Goal: Task Accomplishment & Management: Manage account settings

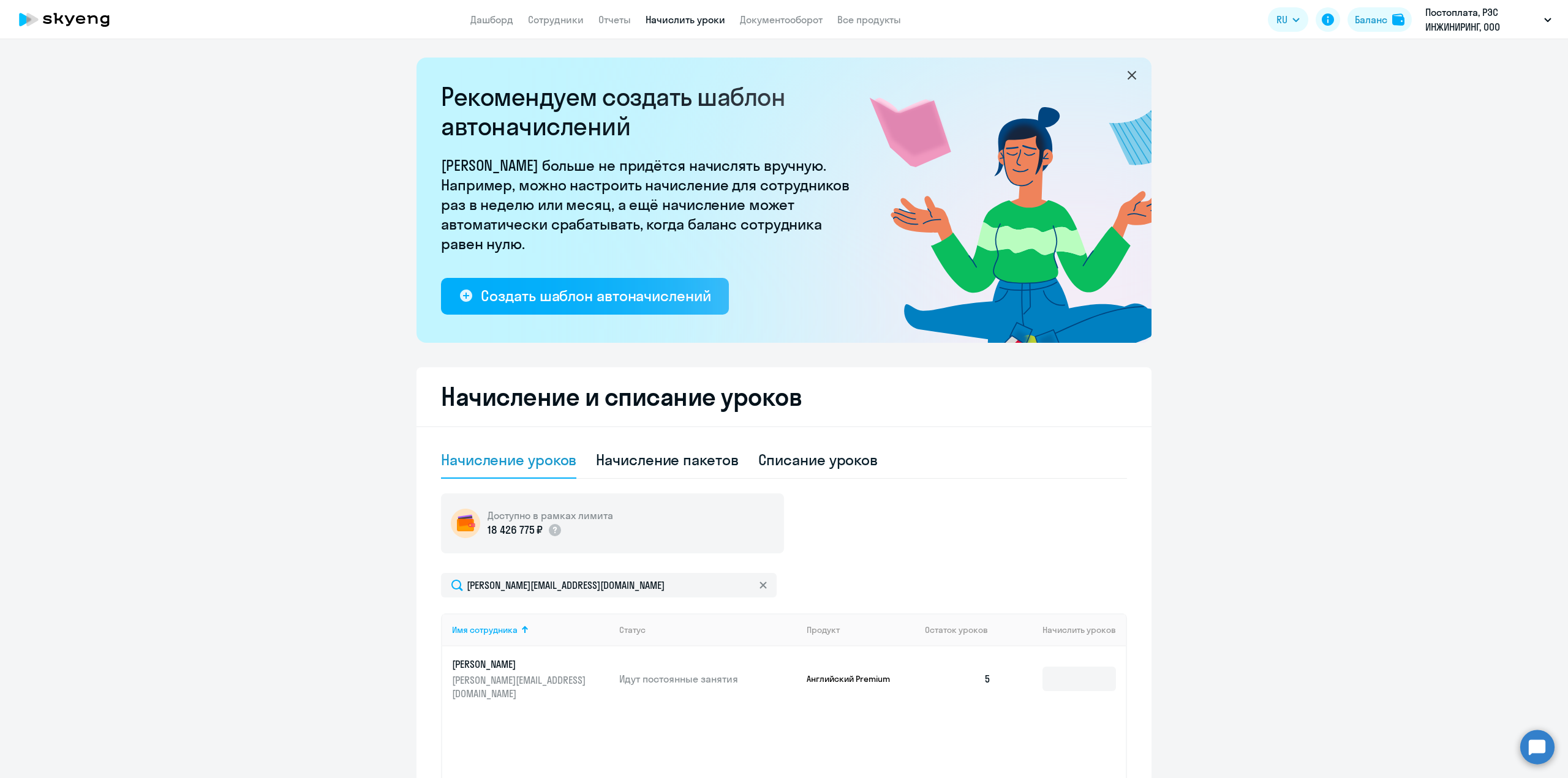
select select "10"
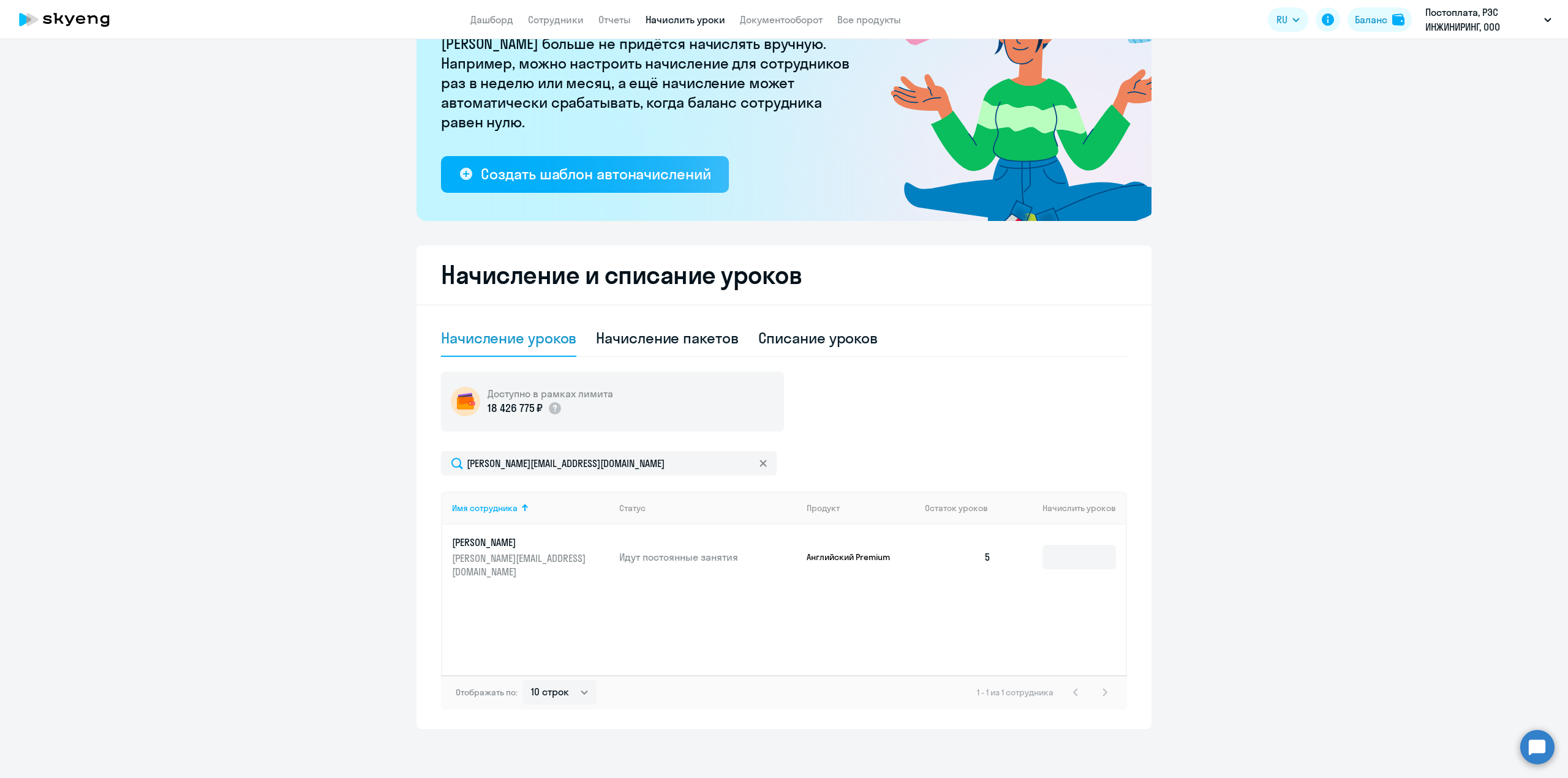
click at [759, 463] on icon at bounding box center [762, 463] width 7 height 7
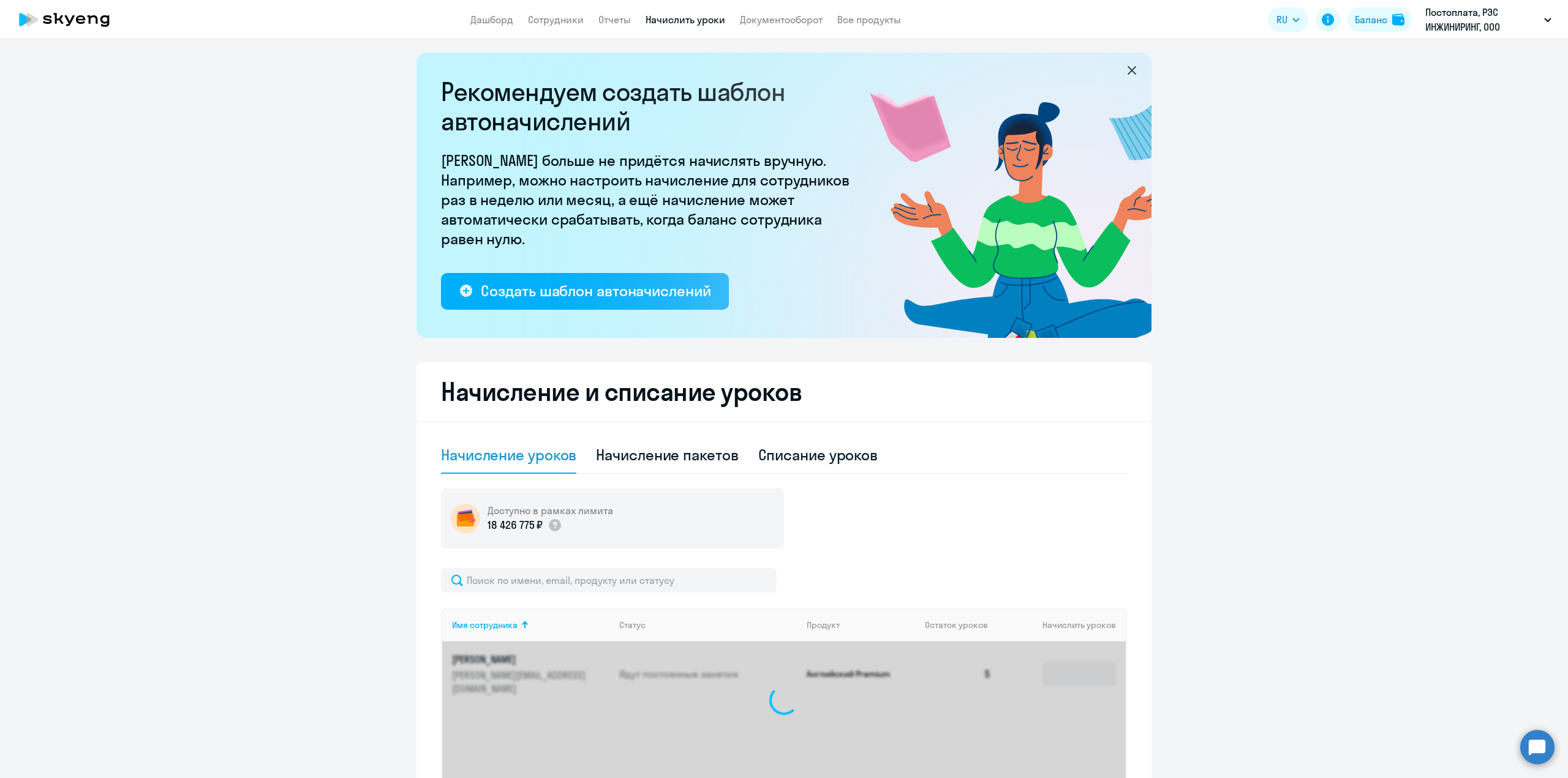
scroll to position [0, 0]
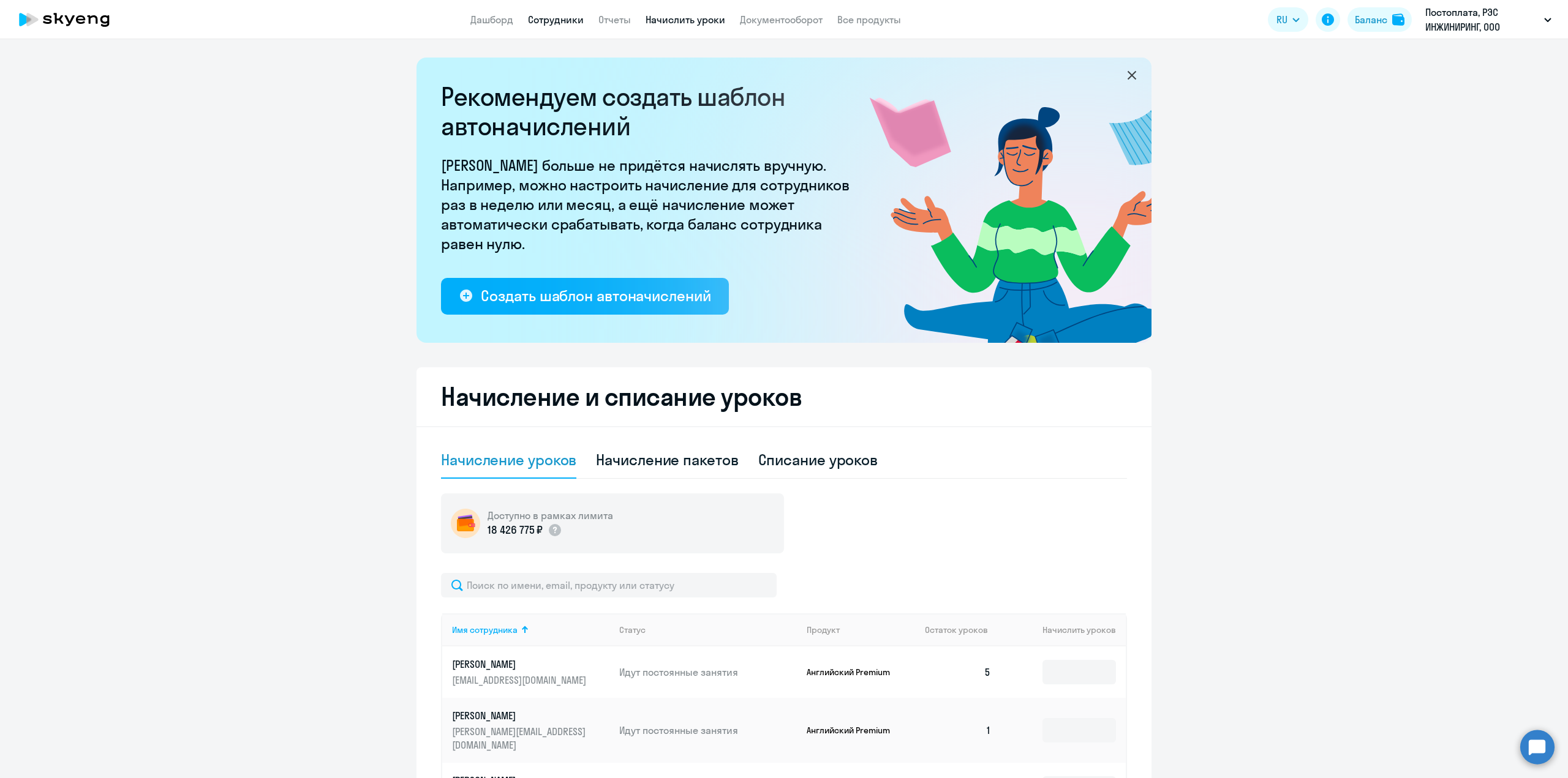
click at [536, 22] on link "Сотрудники" at bounding box center [556, 19] width 56 height 13
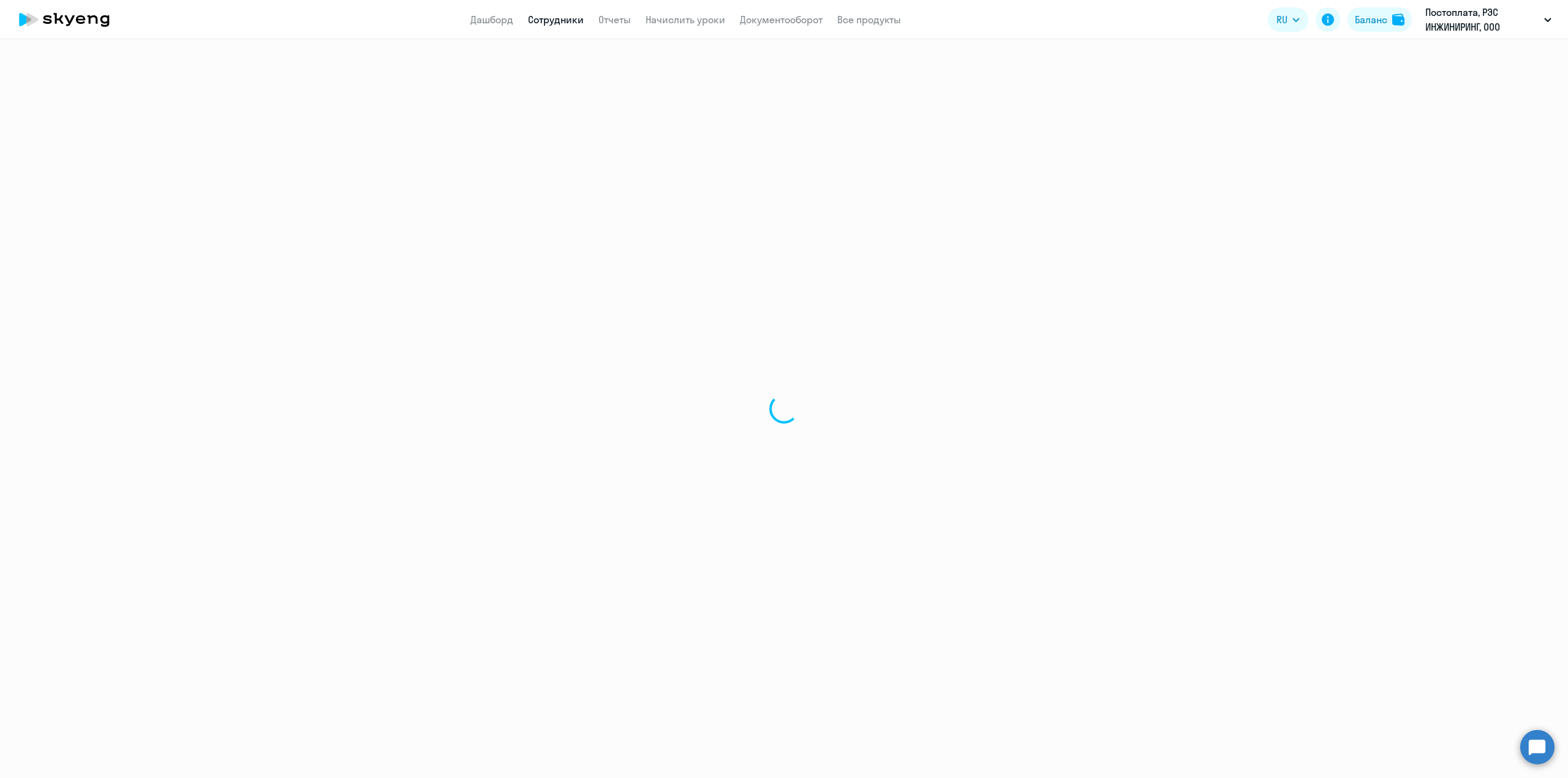
select select "30"
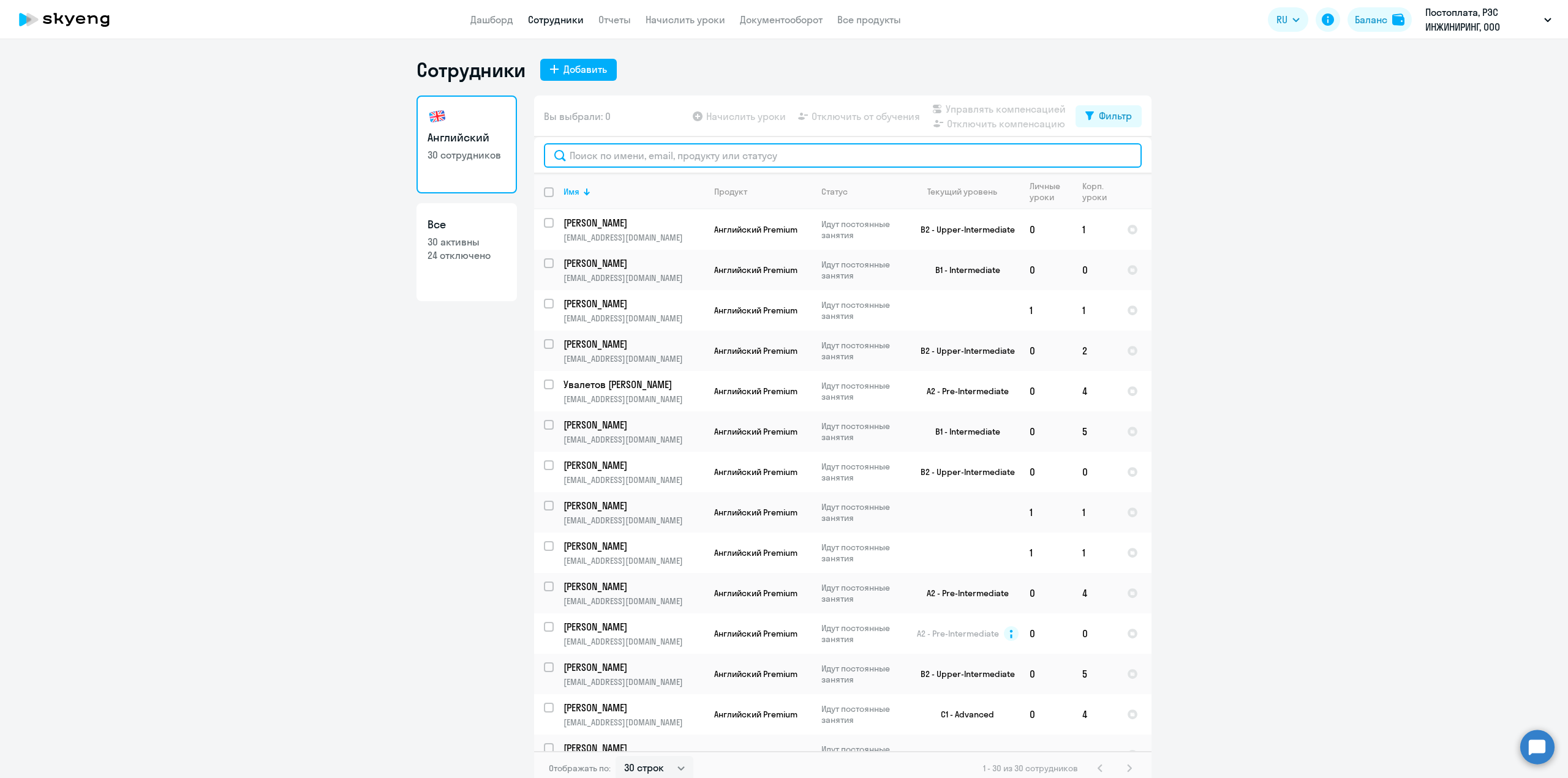
click at [639, 155] on input "text" at bounding box center [843, 155] width 598 height 24
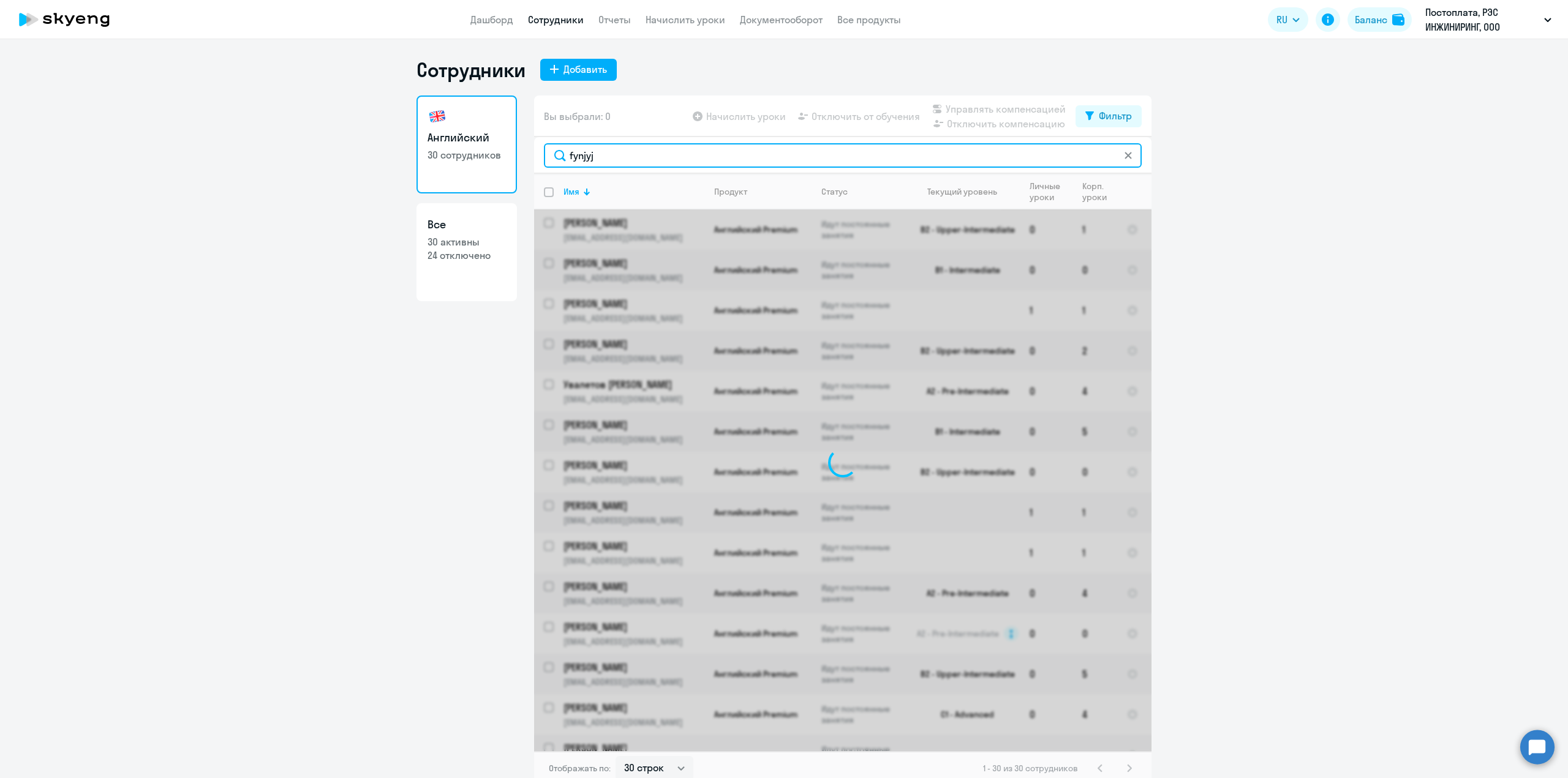
type input "[PERSON_NAME]"
drag, startPoint x: 590, startPoint y: 158, endPoint x: 552, endPoint y: 155, distance: 38.1
click at [552, 155] on input "[PERSON_NAME]" at bounding box center [843, 155] width 598 height 24
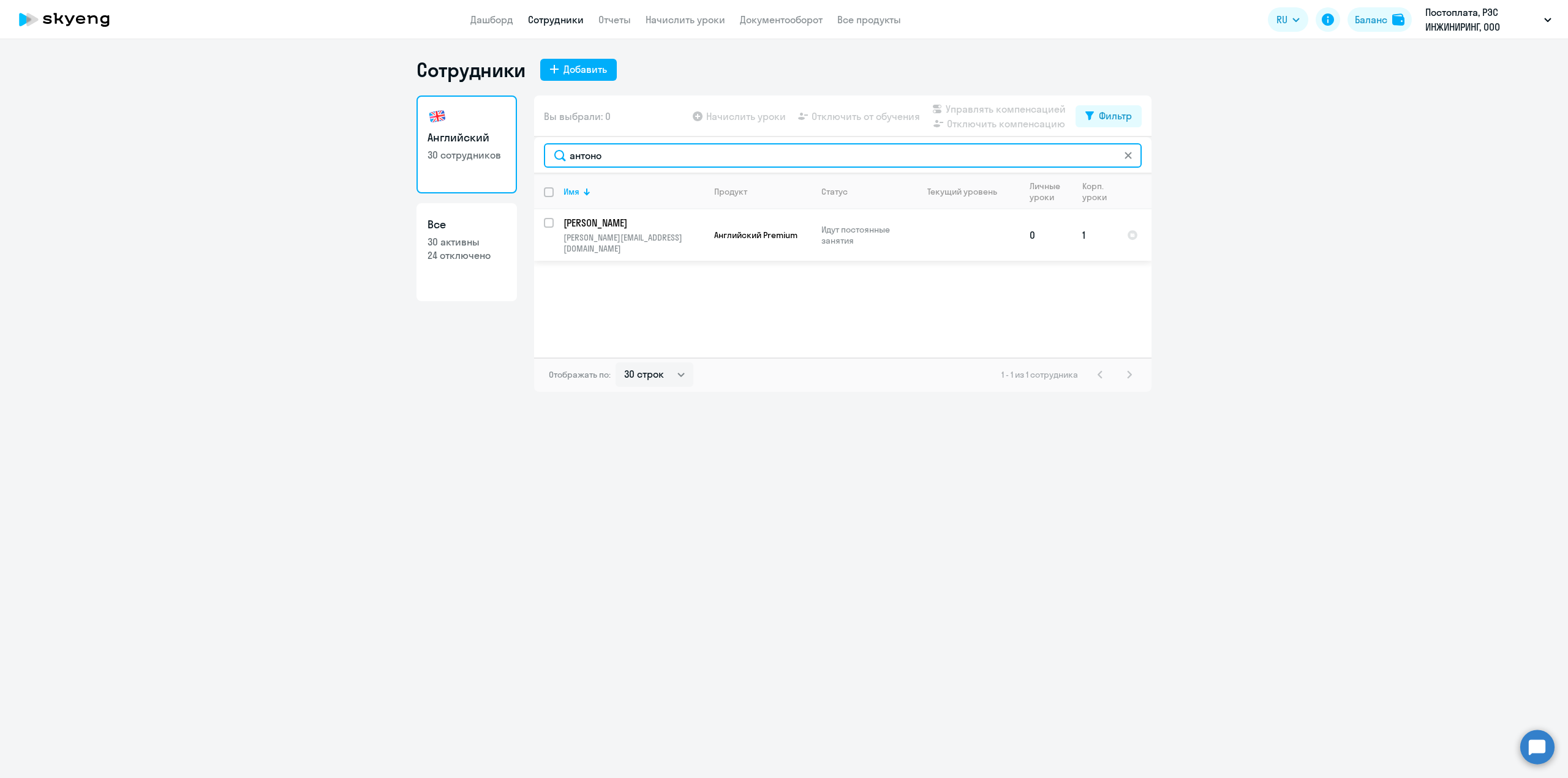
type input "антоно"
click at [551, 220] on input "select row 42071696" at bounding box center [556, 230] width 24 height 24
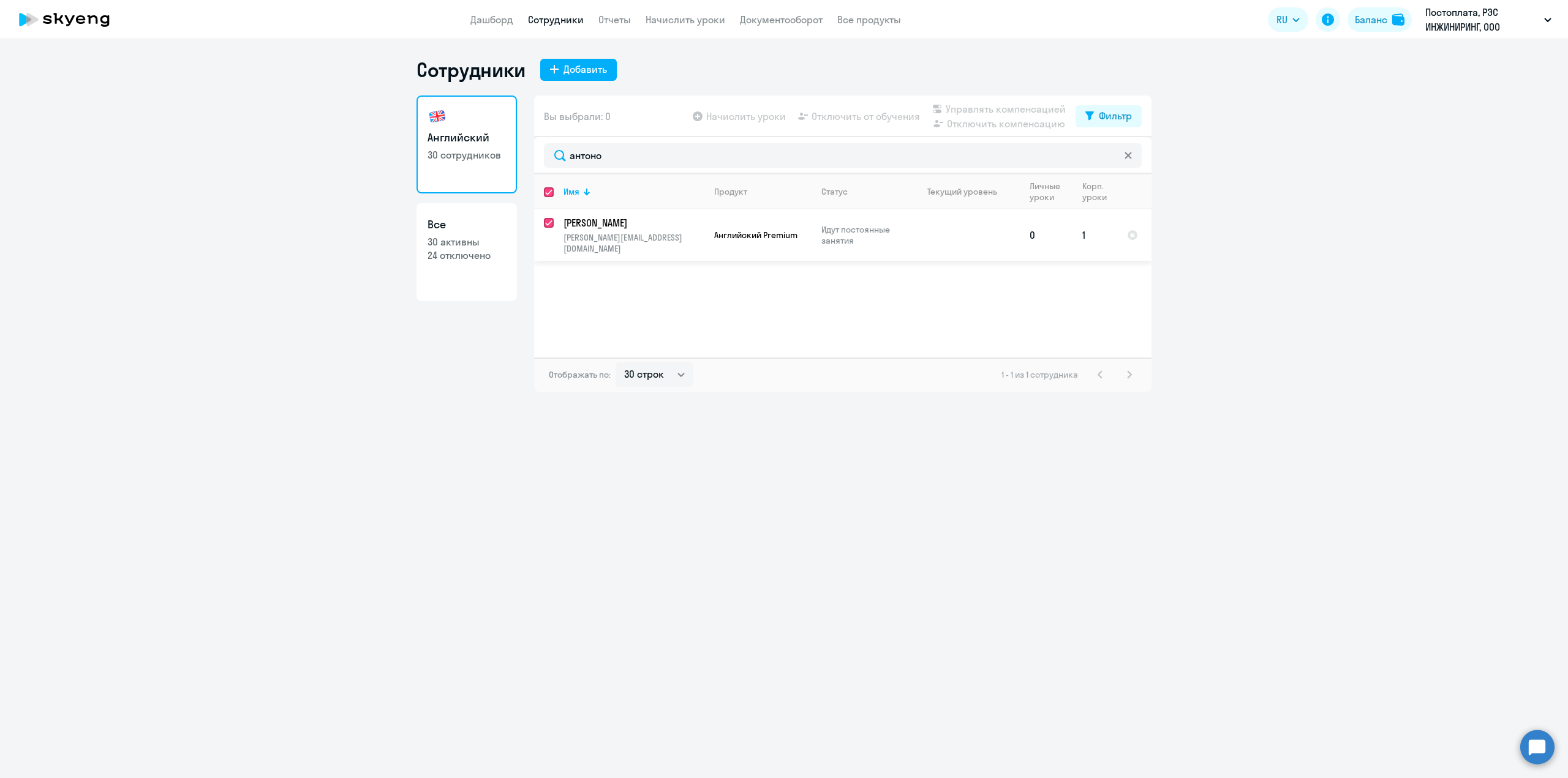
checkbox input "true"
click at [727, 116] on span "Начислить уроки" at bounding box center [746, 116] width 80 height 15
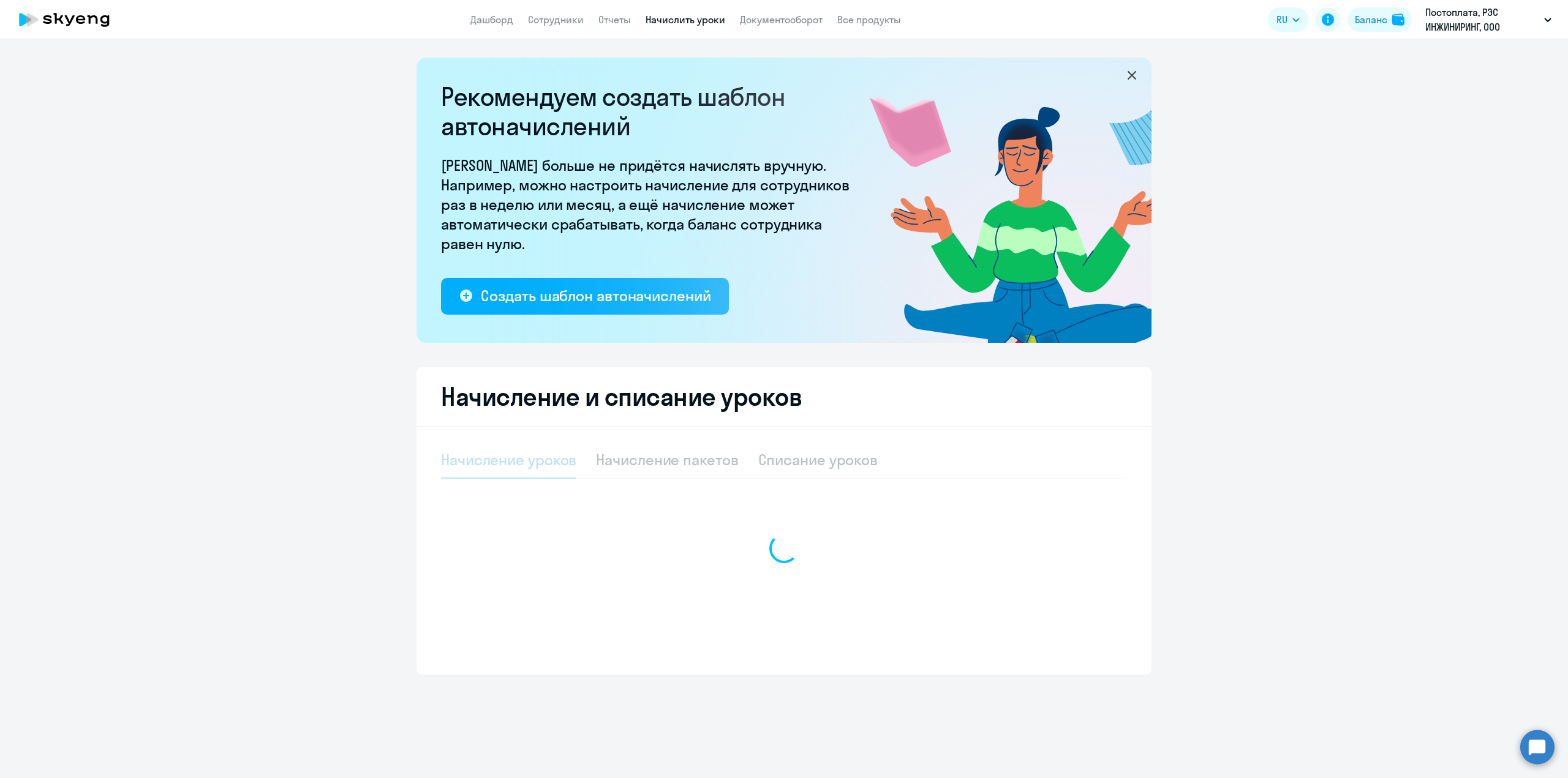
select select "10"
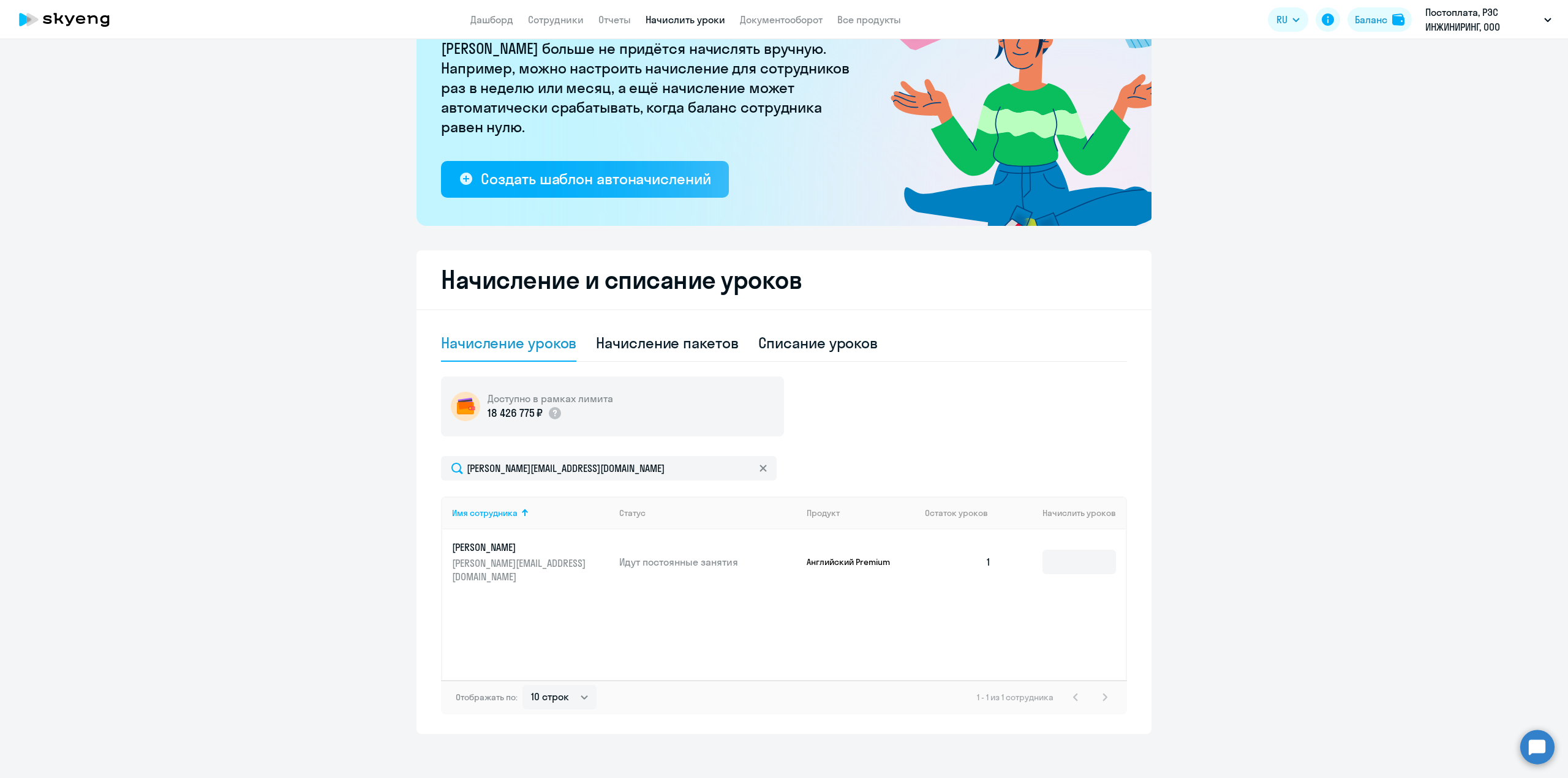
scroll to position [122, 0]
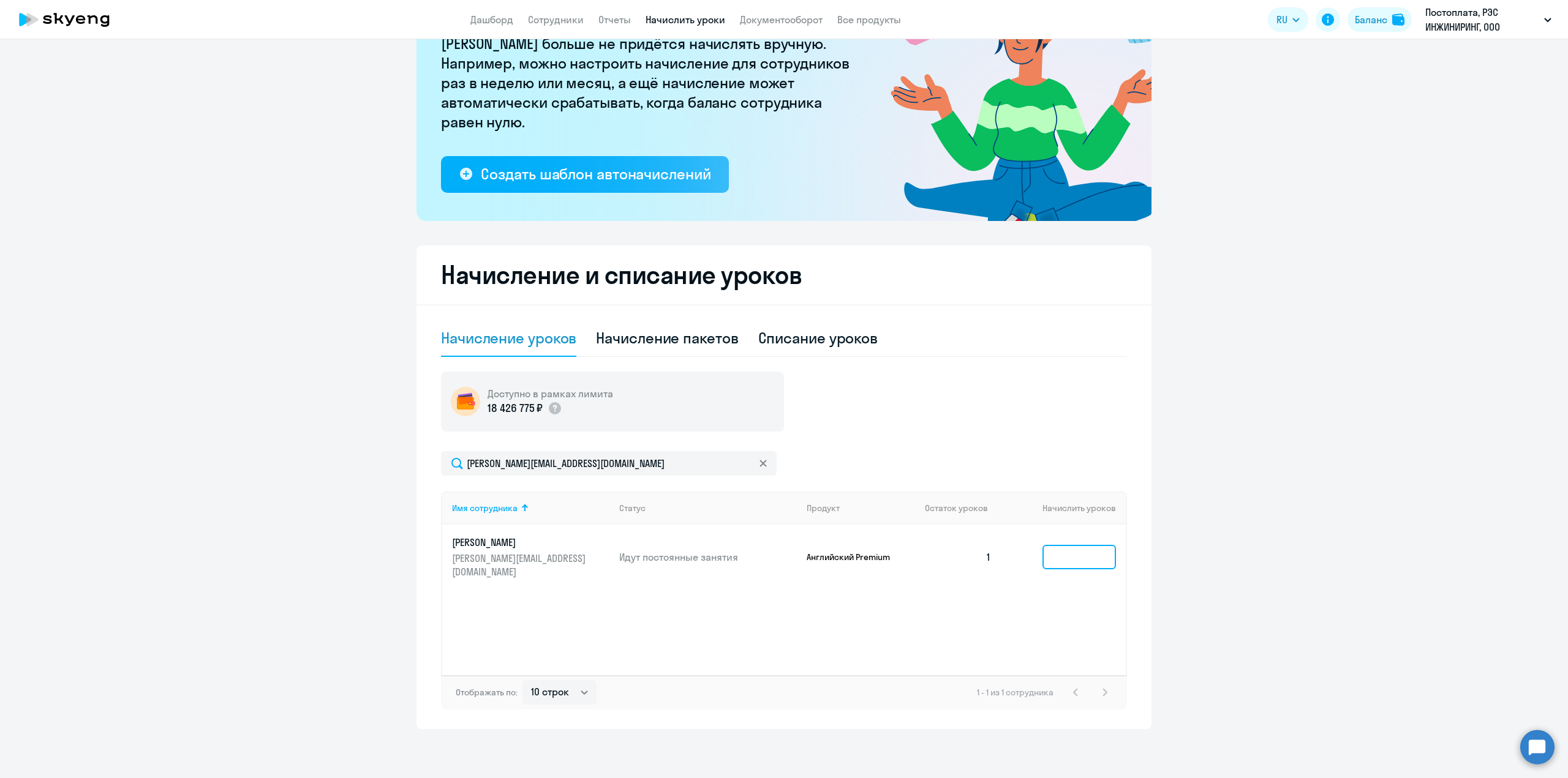
click at [1064, 561] on input at bounding box center [1079, 557] width 74 height 24
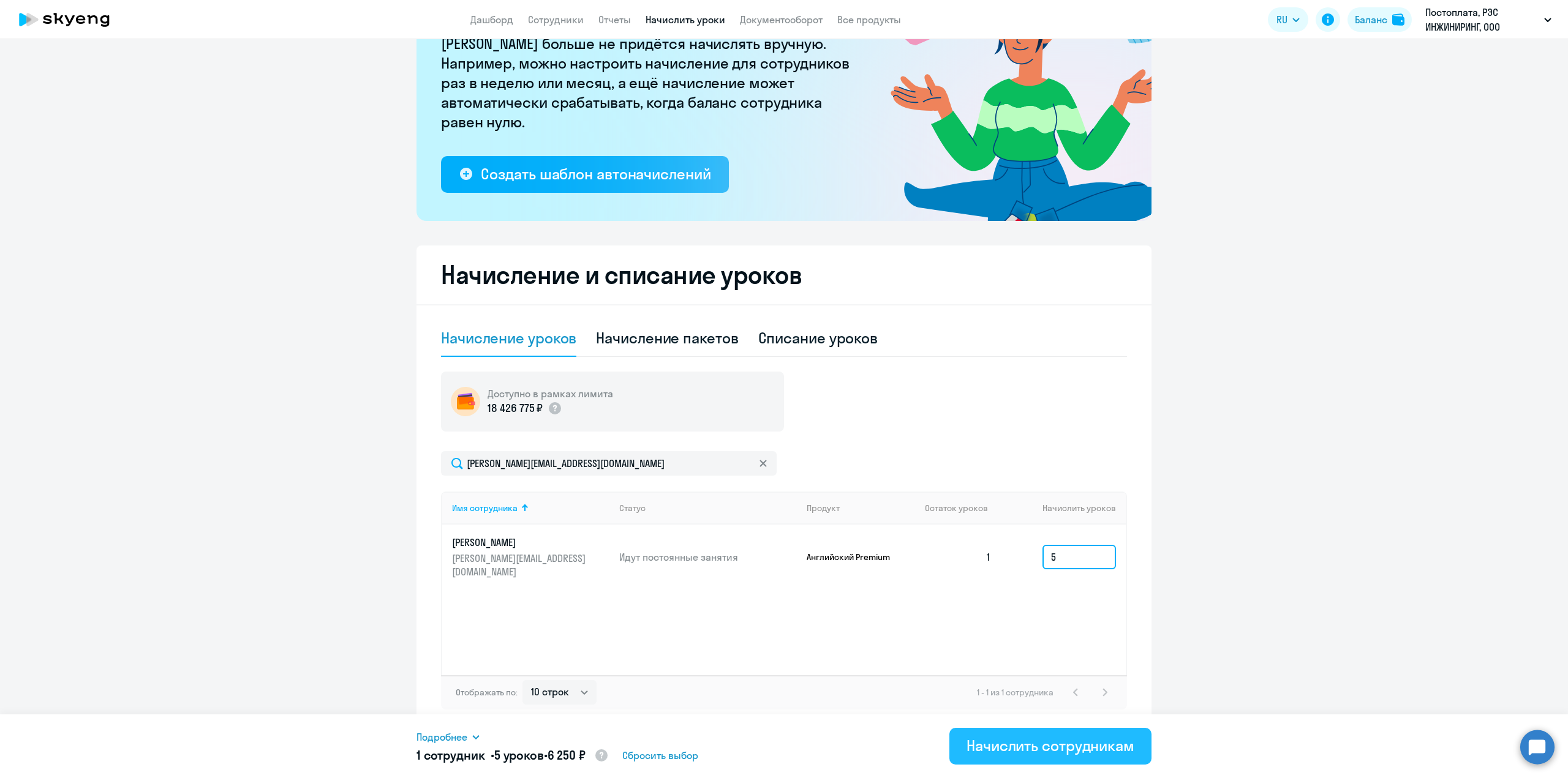
type input "5"
click at [1030, 747] on div "Начислить сотрудникам" at bounding box center [1050, 746] width 168 height 20
